Goal: Information Seeking & Learning: Find specific fact

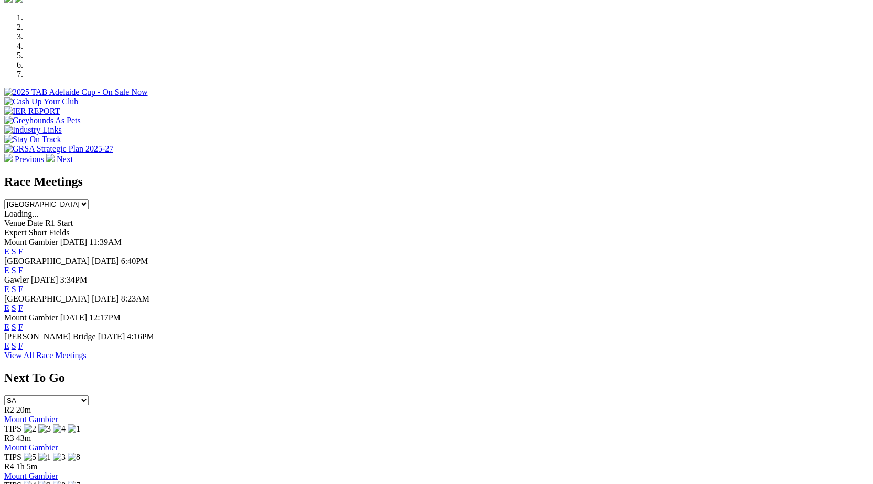
scroll to position [330, 0]
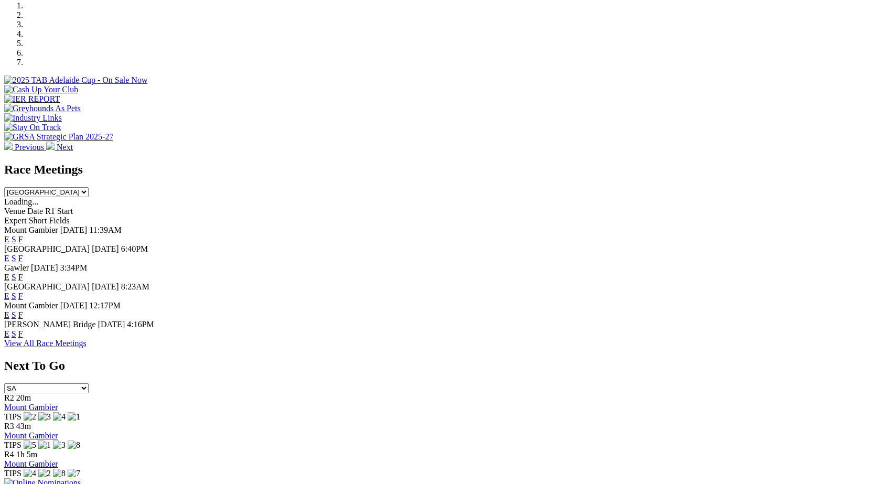
click at [23, 254] on link "F" at bounding box center [20, 258] width 5 height 9
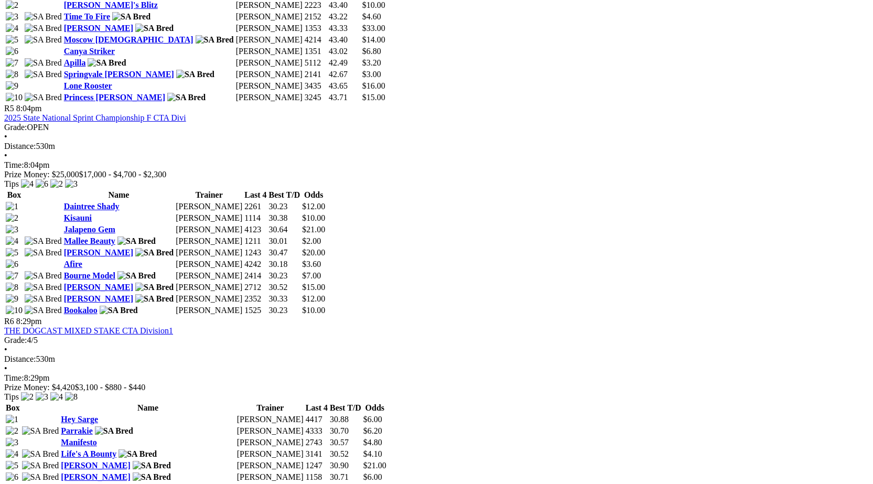
scroll to position [1183, 0]
